Goal: Complete application form

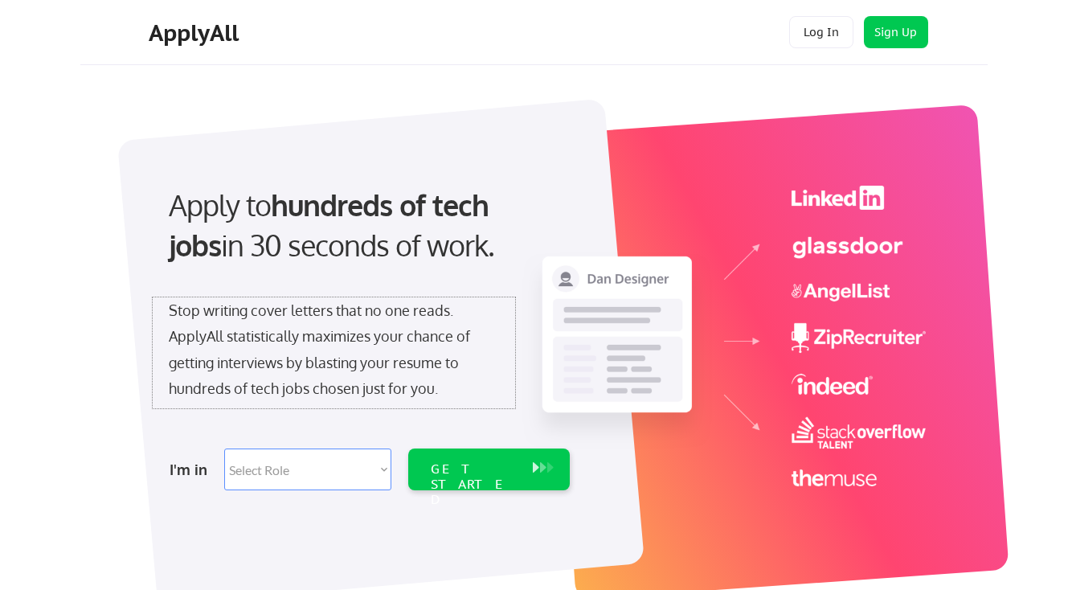
click at [357, 354] on div "Stop writing cover letters that no one reads. ApplyAll statistically maximizes …" at bounding box center [334, 349] width 330 height 104
click at [355, 475] on select "Select Role Software Engineering Product Management Customer Success Sales UI/U…" at bounding box center [307, 469] width 167 height 42
select select ""product""
click at [224, 448] on select "Select Role Software Engineering Product Management Customer Success Sales UI/U…" at bounding box center [307, 469] width 167 height 42
select select ""product""
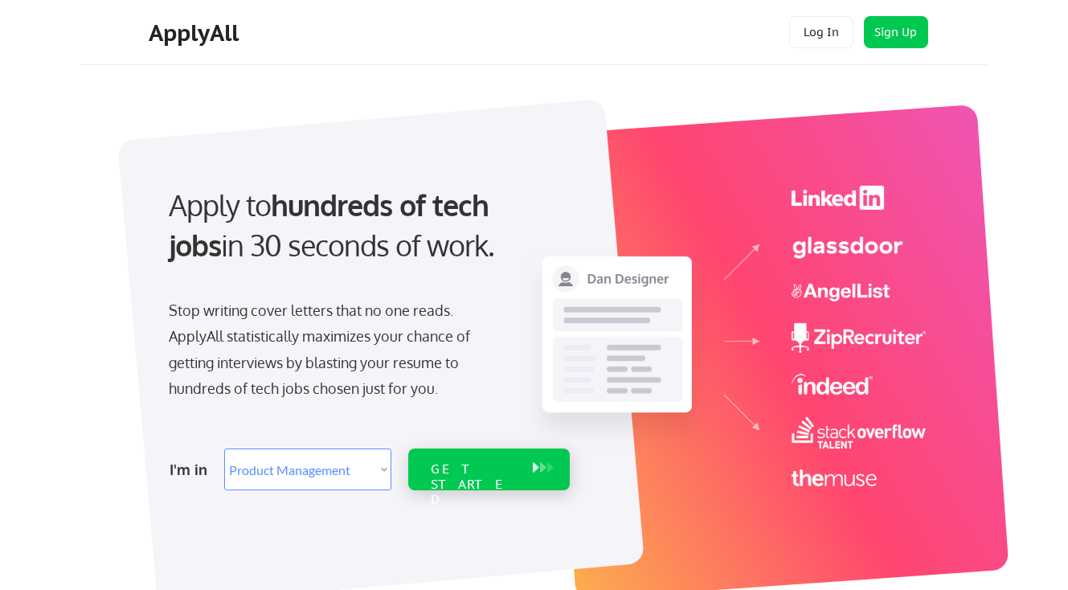
click at [474, 482] on div "GET STARTED" at bounding box center [474, 469] width 102 height 42
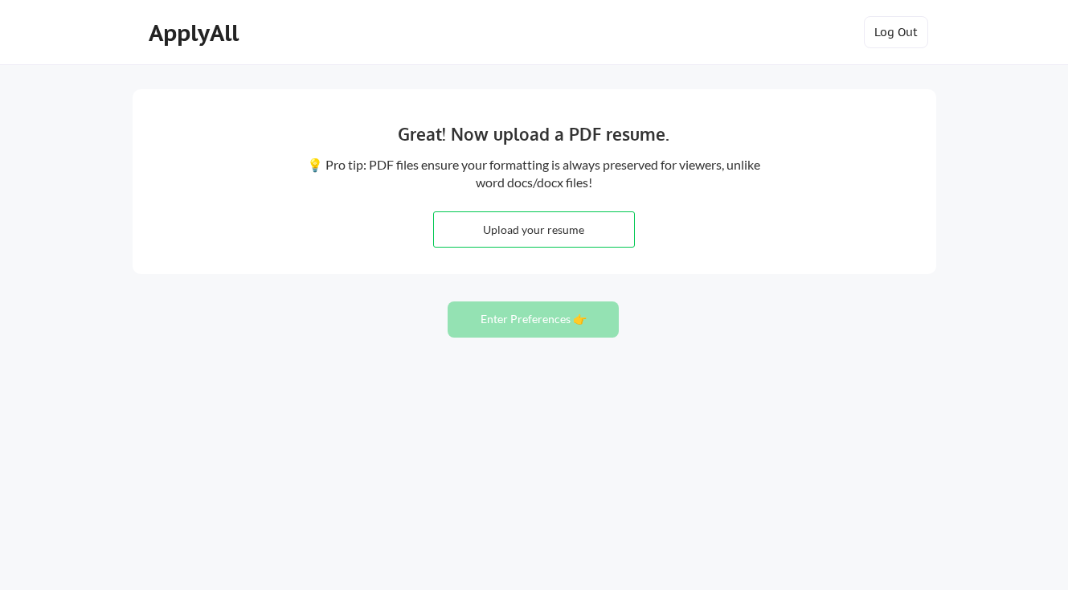
click at [526, 232] on input "file" at bounding box center [534, 229] width 200 height 35
type input "C:\fakepath\[PERSON_NAME].pdf"
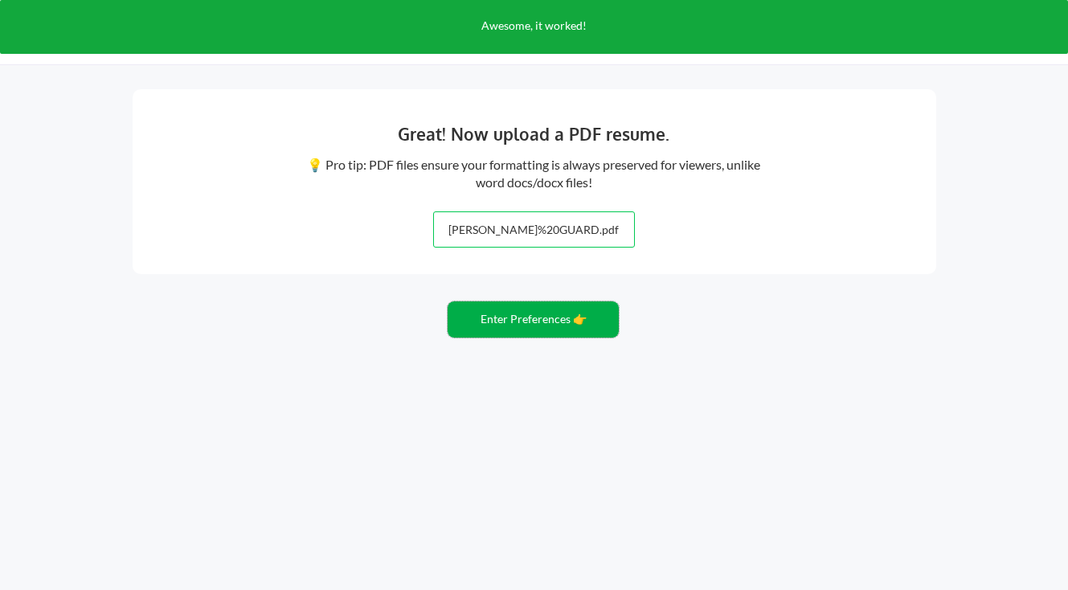
click at [549, 326] on button "Enter Preferences 👉" at bounding box center [533, 319] width 171 height 36
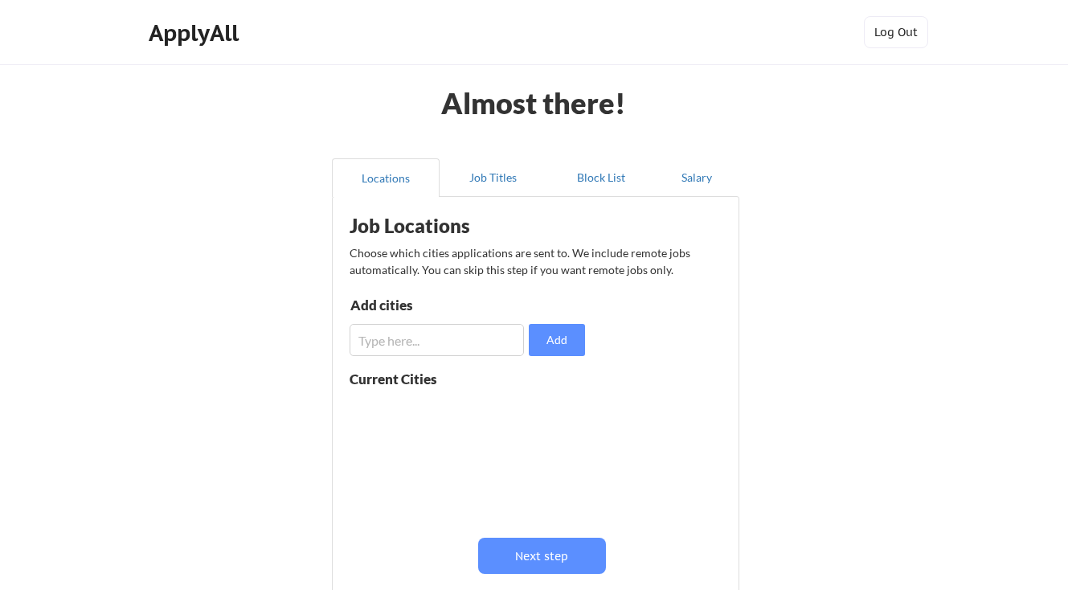
click at [463, 337] on input "input" at bounding box center [437, 340] width 174 height 32
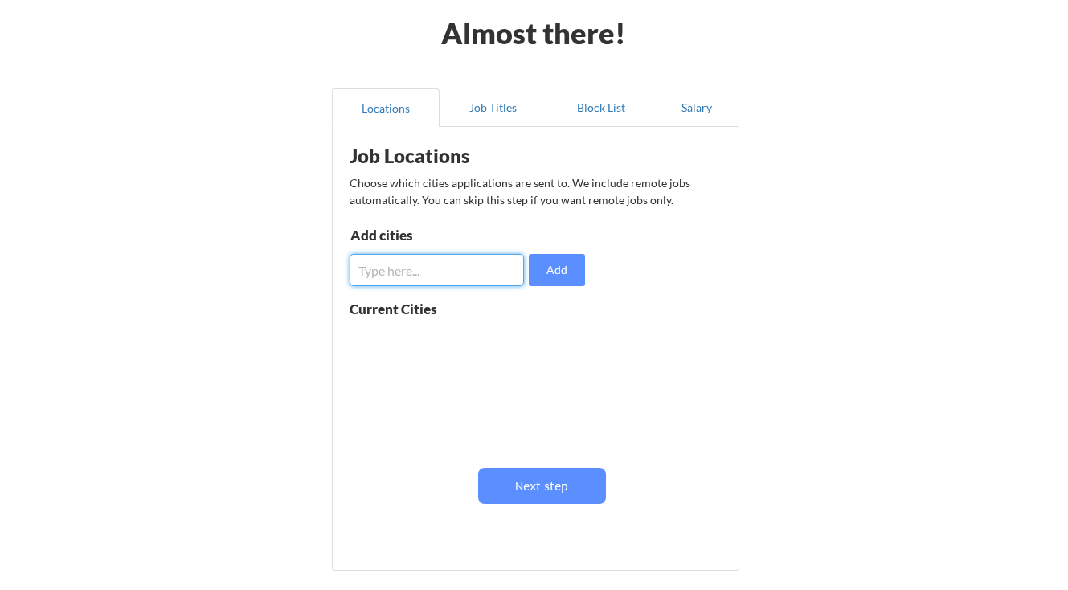
scroll to position [84, 0]
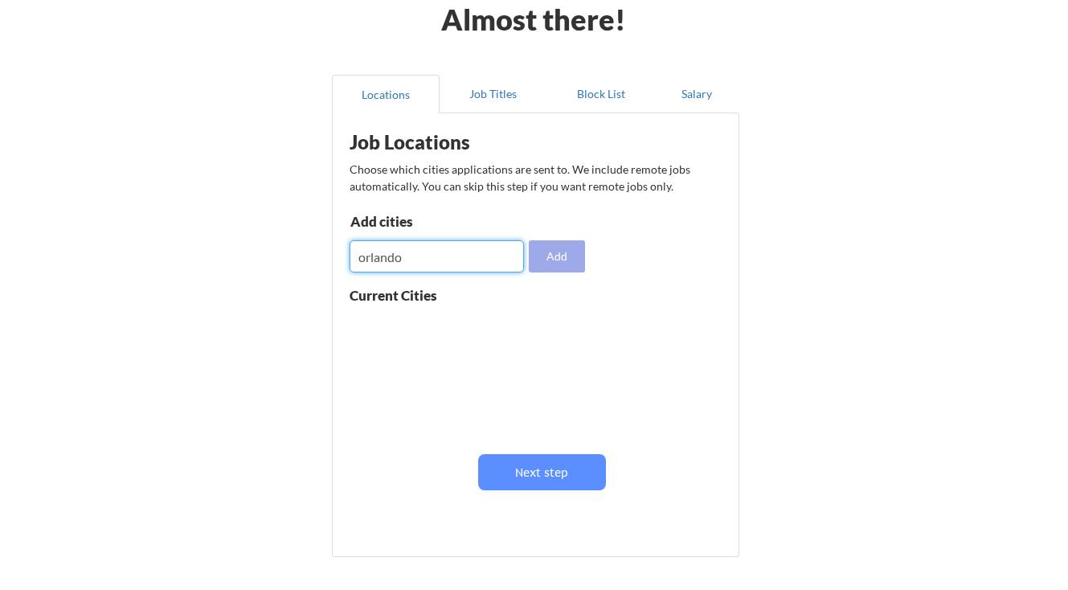
type input "orlando"
click at [558, 252] on button "Add" at bounding box center [557, 256] width 56 height 32
click at [459, 256] on input "input" at bounding box center [437, 256] width 174 height 32
type input "new york"
click at [541, 261] on button "Add" at bounding box center [557, 256] width 56 height 32
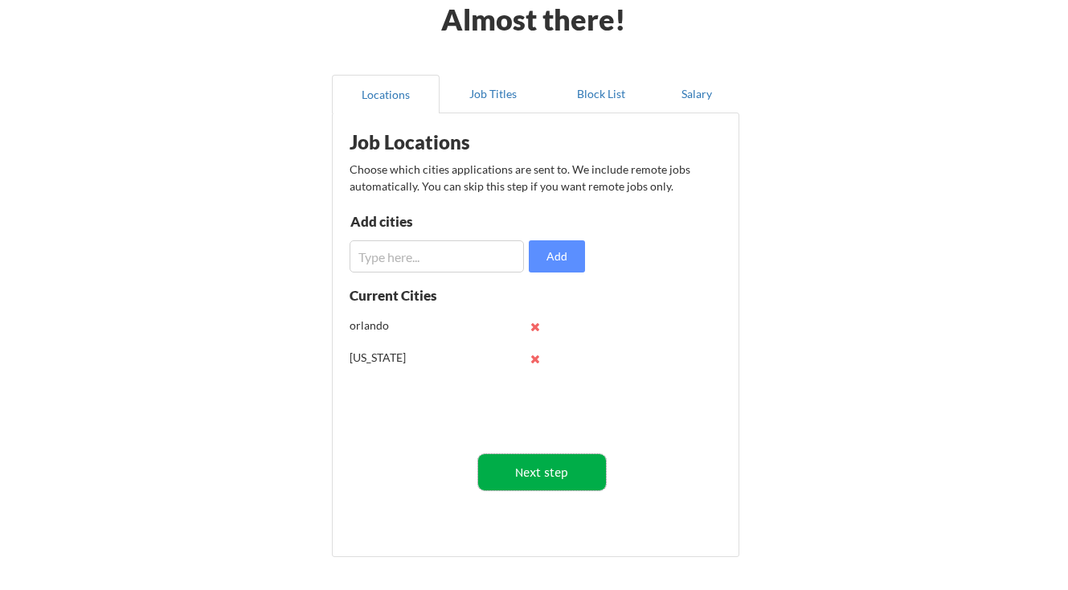
click at [540, 477] on button "Next step" at bounding box center [542, 472] width 128 height 36
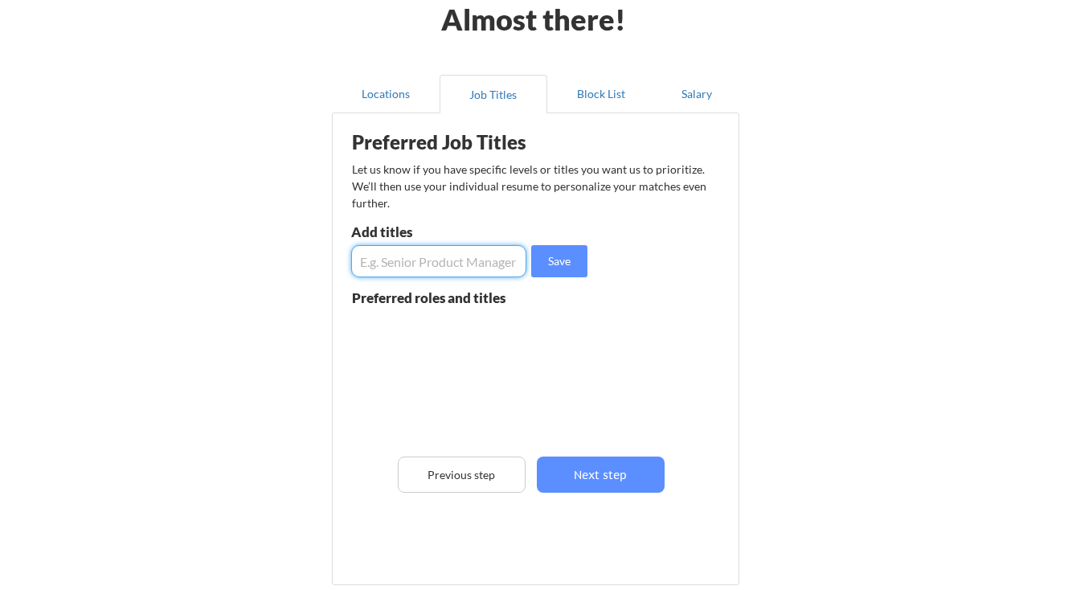
click at [463, 256] on input "input" at bounding box center [438, 261] width 175 height 32
click at [484, 251] on input "input" at bounding box center [438, 261] width 175 height 32
type input "product manager"
click at [562, 264] on button "Save" at bounding box center [559, 261] width 56 height 32
click at [428, 260] on input "input" at bounding box center [438, 261] width 175 height 32
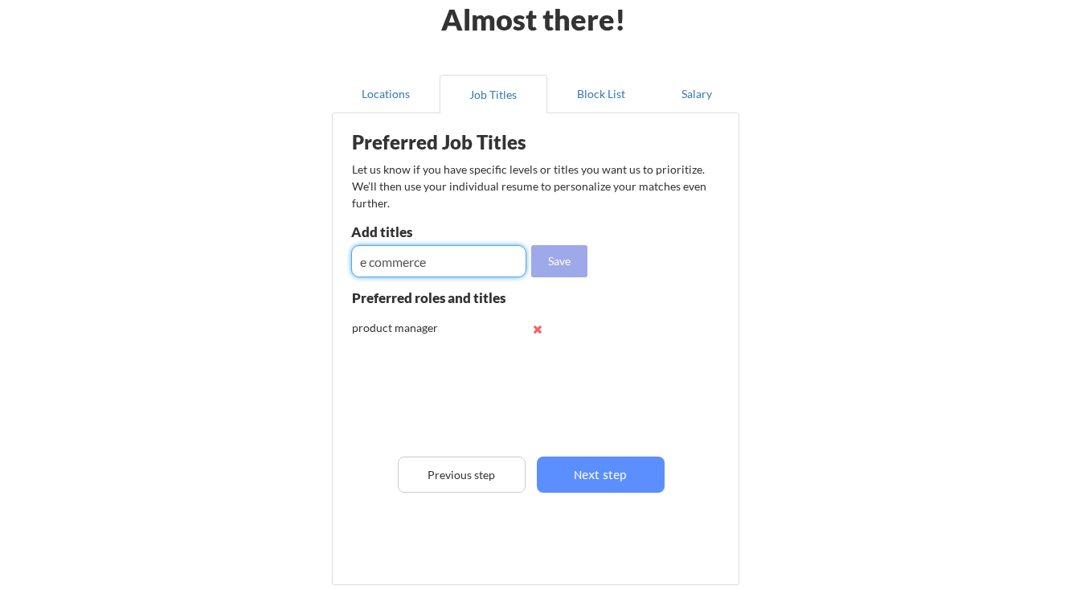
type input "e commerce"
click at [549, 259] on button "Save" at bounding box center [559, 261] width 56 height 32
click at [407, 270] on input "input" at bounding box center [438, 261] width 175 height 32
type input "digital product management"
click at [554, 267] on button "Save" at bounding box center [559, 261] width 56 height 32
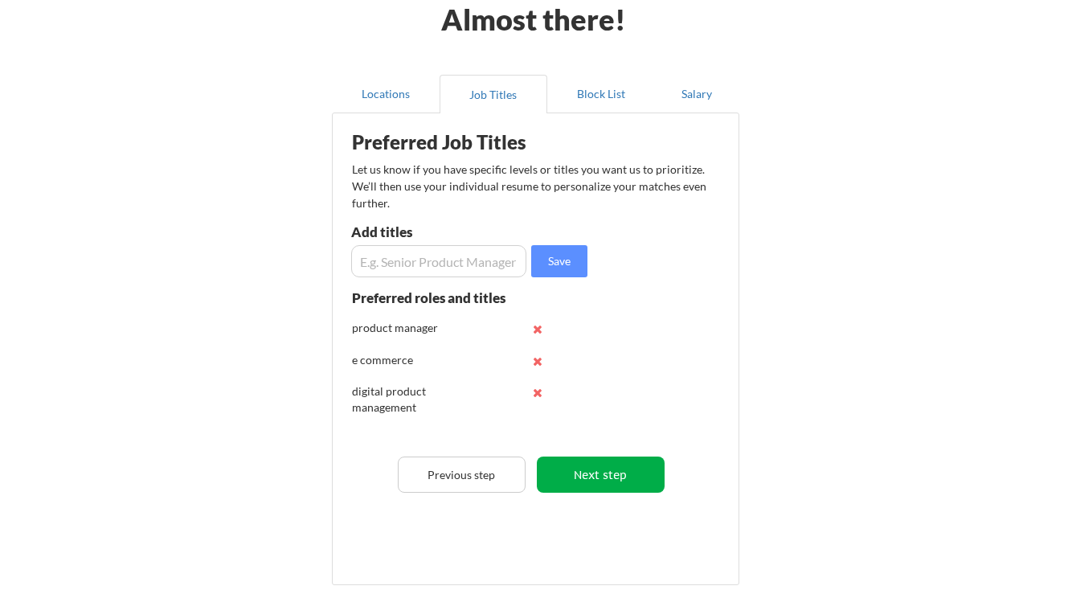
click at [615, 485] on button "Next step" at bounding box center [601, 475] width 128 height 36
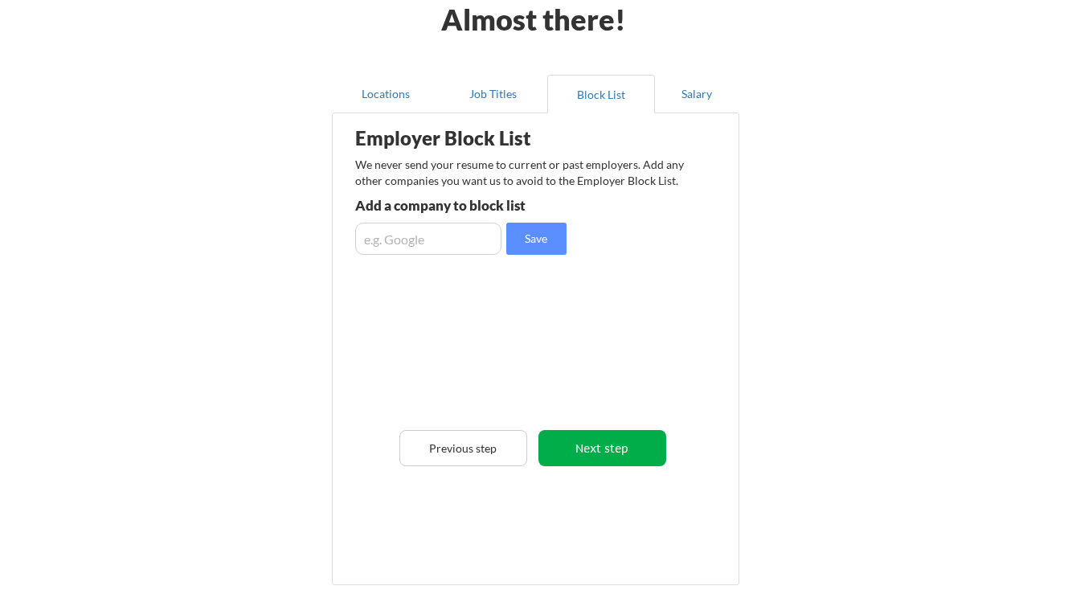
click at [615, 442] on button "Next step" at bounding box center [602, 448] width 128 height 36
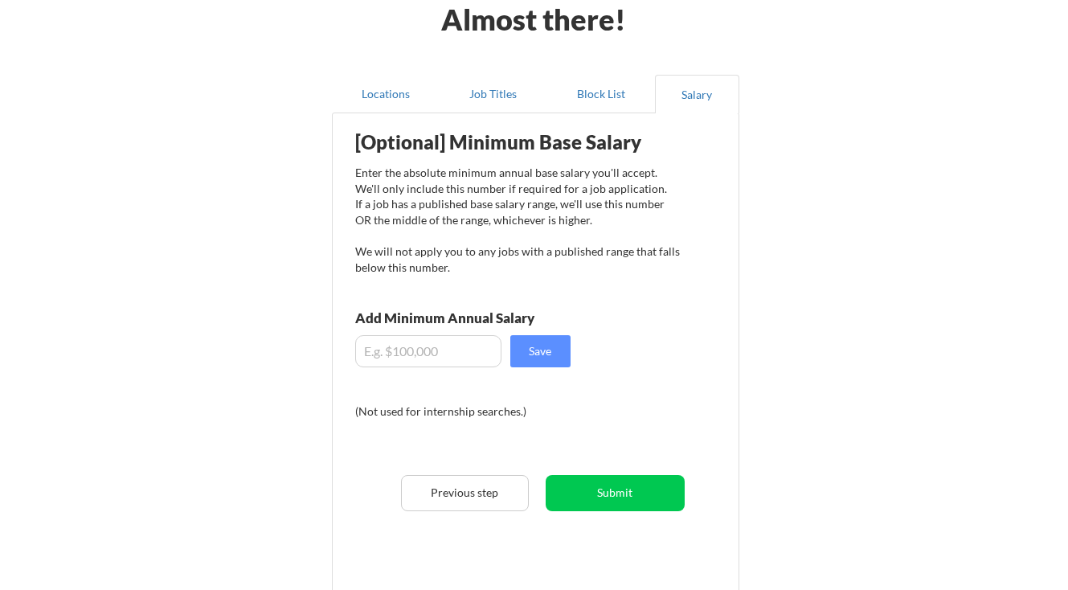
click at [457, 361] on input "input" at bounding box center [428, 351] width 146 height 32
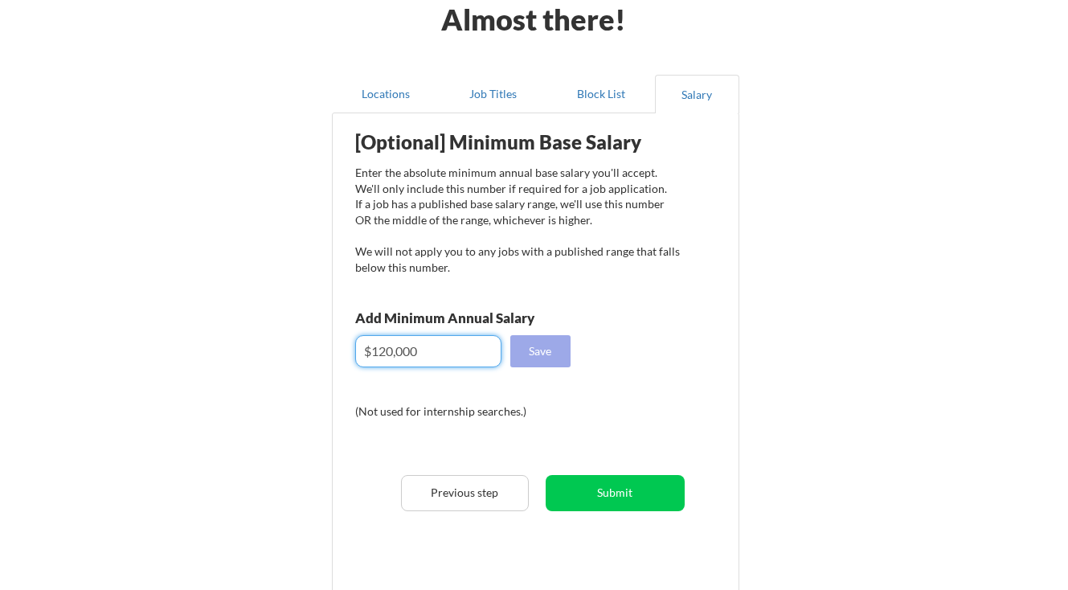
type input "$120,000"
click at [557, 360] on button "Save" at bounding box center [540, 351] width 60 height 32
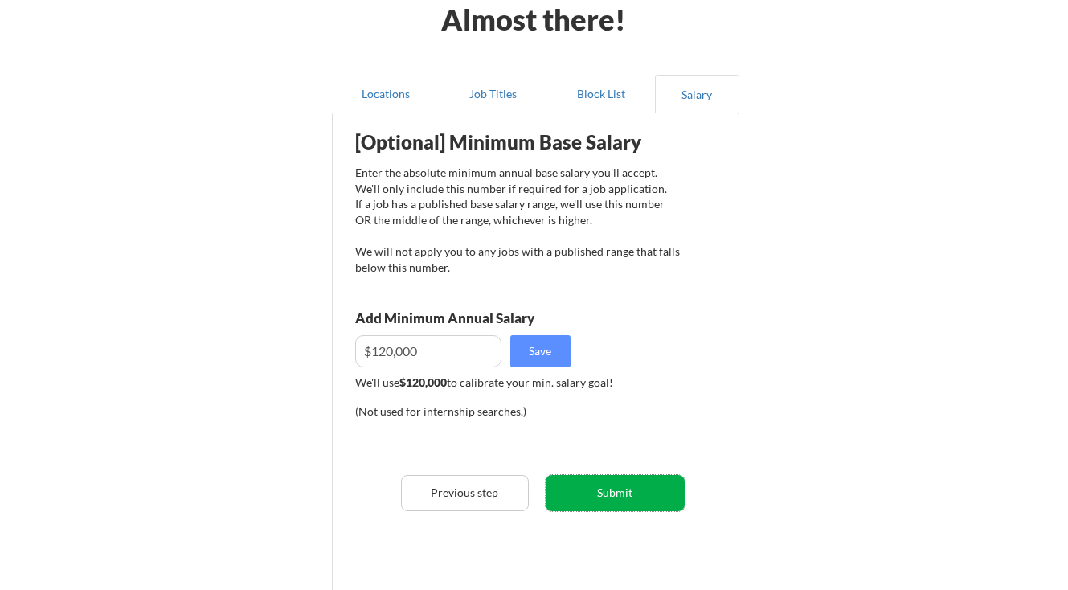
click at [609, 495] on button "Submit" at bounding box center [615, 493] width 139 height 36
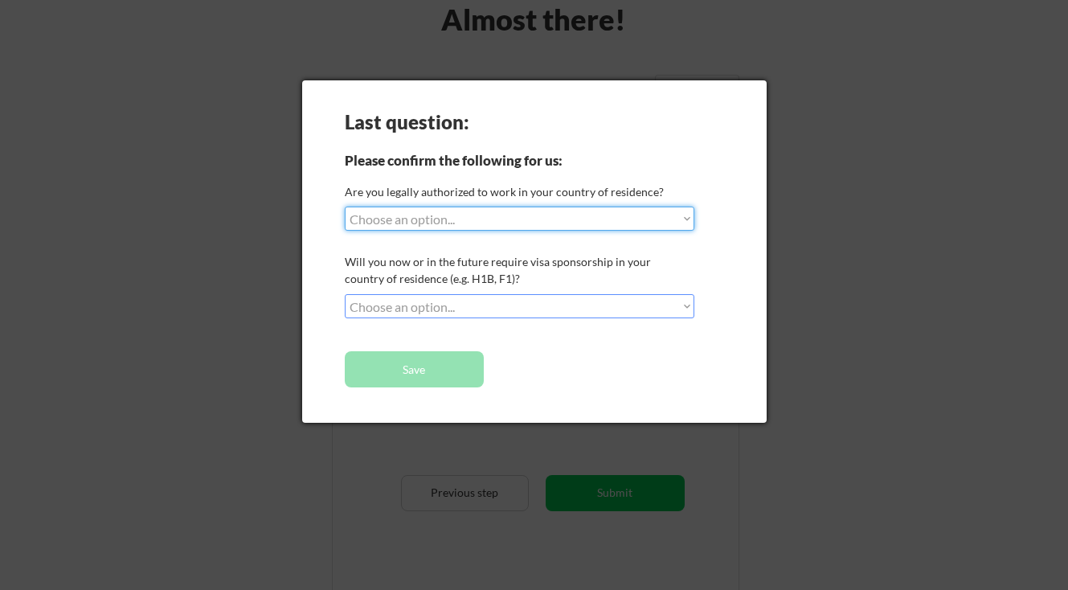
click at [493, 219] on select "Choose an option... Yes, I am a US Citizen Yes, I am a Canadian Citizen Yes, I …" at bounding box center [520, 219] width 350 height 24
select select ""yes__i_am_a_us_citizen""
click at [345, 207] on select "Choose an option... Yes, I am a US Citizen Yes, I am a Canadian Citizen Yes, I …" at bounding box center [520, 219] width 350 height 24
click at [484, 301] on select "Choose an option... No, I will not need sponsorship Yes, I will need sponsorship" at bounding box center [520, 306] width 350 height 24
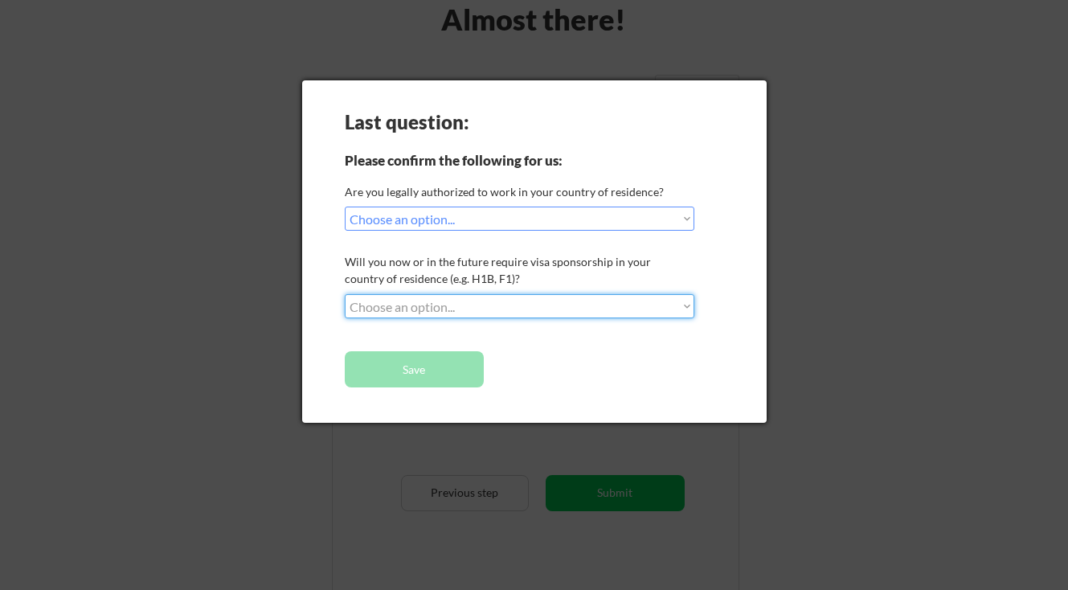
select select ""no__i_will_not_need_sponsorship""
click at [345, 294] on select "Choose an option... No, I will not need sponsorship Yes, I will need sponsorship" at bounding box center [520, 306] width 350 height 24
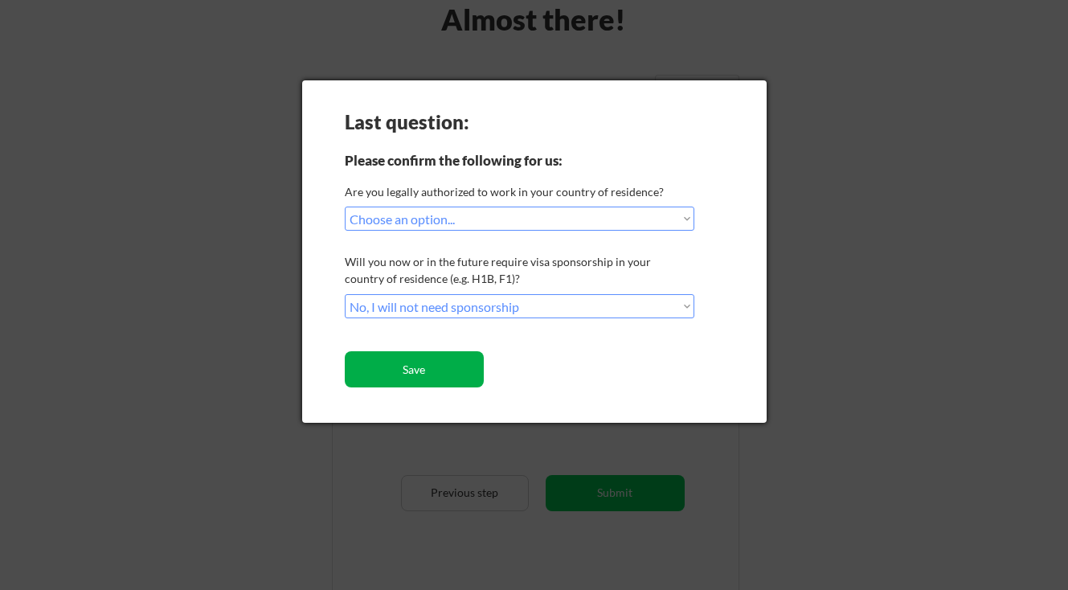
click at [446, 371] on button "Save" at bounding box center [414, 369] width 139 height 36
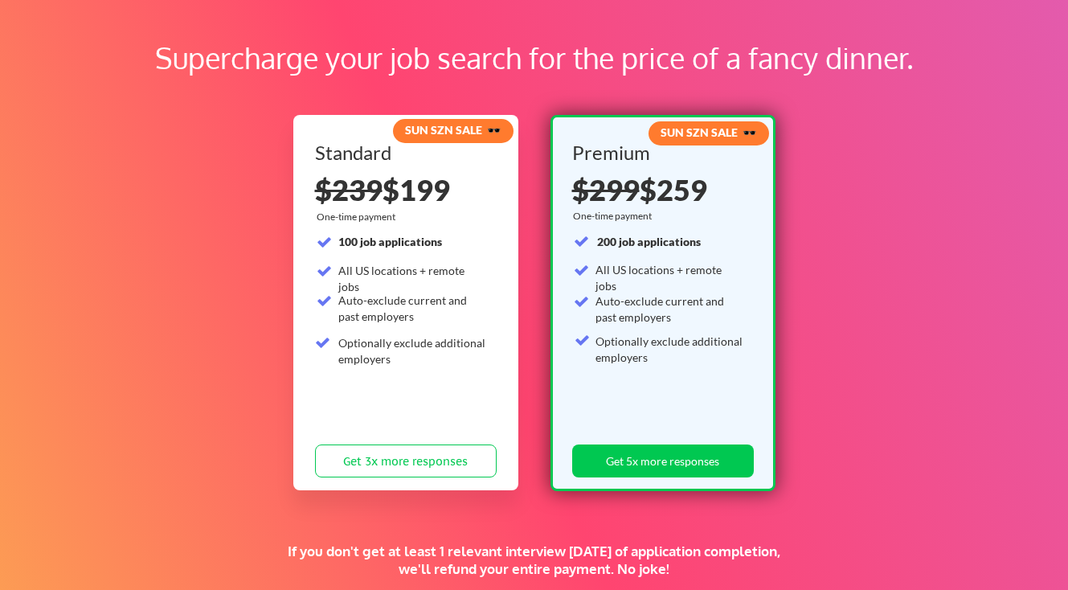
scroll to position [56, 0]
